Goal: Information Seeking & Learning: Learn about a topic

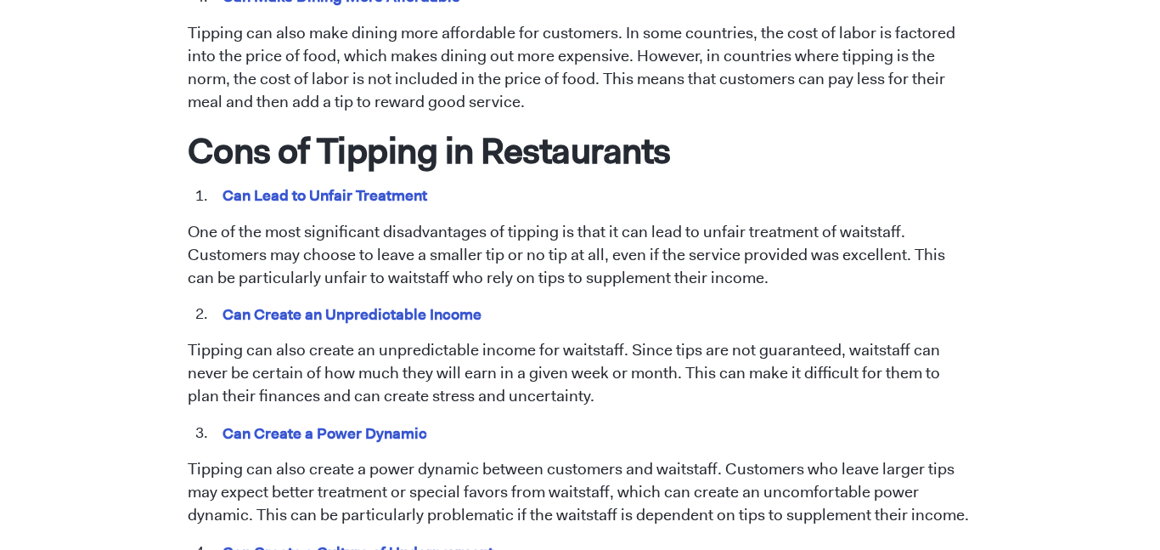
scroll to position [1421, 0]
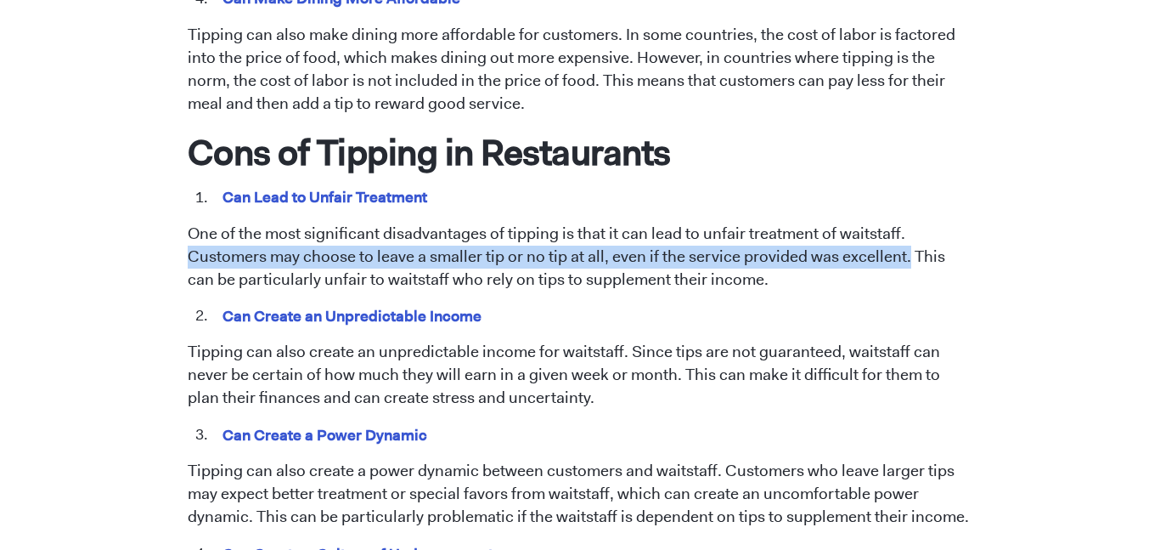
drag, startPoint x: 188, startPoint y: 232, endPoint x: 905, endPoint y: 240, distance: 717.0
click at [905, 240] on p "One of the most significant disadvantages of tipping is that it can lead to unf…" at bounding box center [581, 257] width 786 height 69
copy p "Customers may choose to leave a smaller tip or no tip at all, even if the servi…"
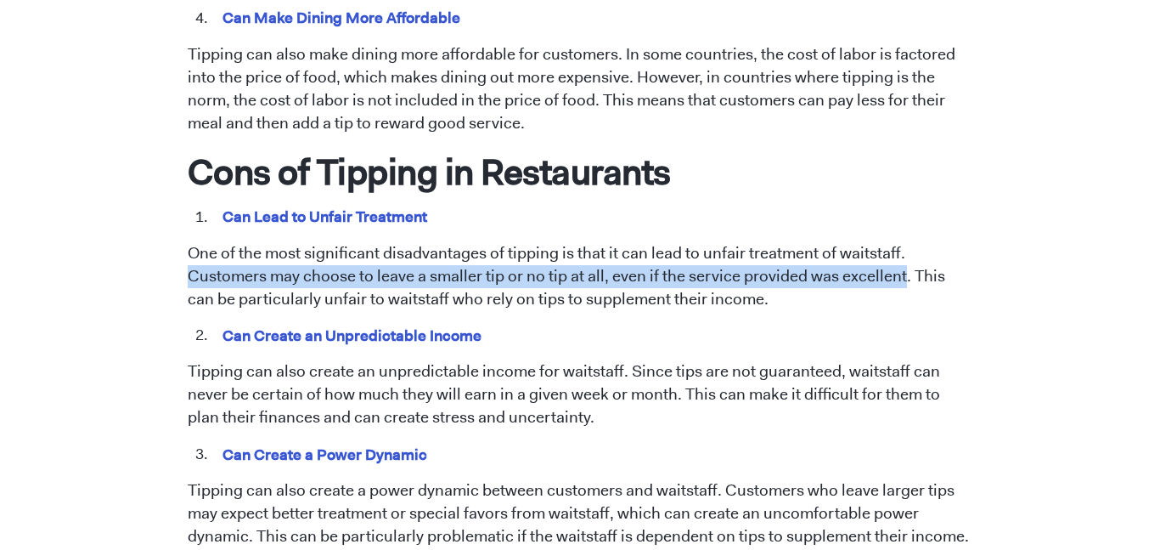
drag, startPoint x: 0, startPoint y: 0, endPoint x: 903, endPoint y: 264, distance: 940.8
click at [903, 264] on p "One of the most significant disadvantages of tipping is that it can lead to unf…" at bounding box center [581, 276] width 786 height 69
copy p "Customers may choose to leave a smaller tip or no tip at all, even if the servi…"
